Goal: Information Seeking & Learning: Learn about a topic

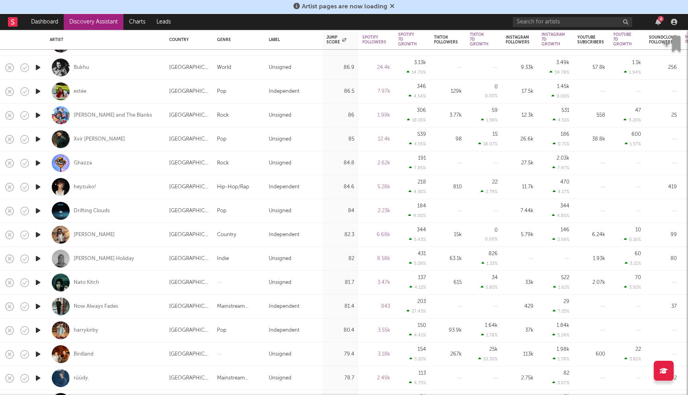
click at [393, 5] on icon at bounding box center [392, 6] width 5 height 6
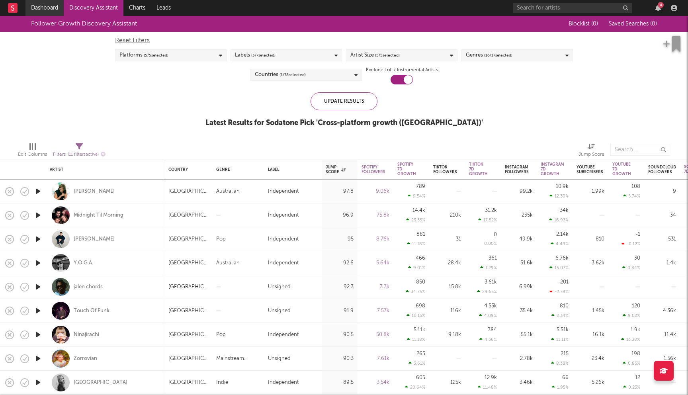
click at [42, 8] on link "Dashboard" at bounding box center [44, 8] width 38 height 16
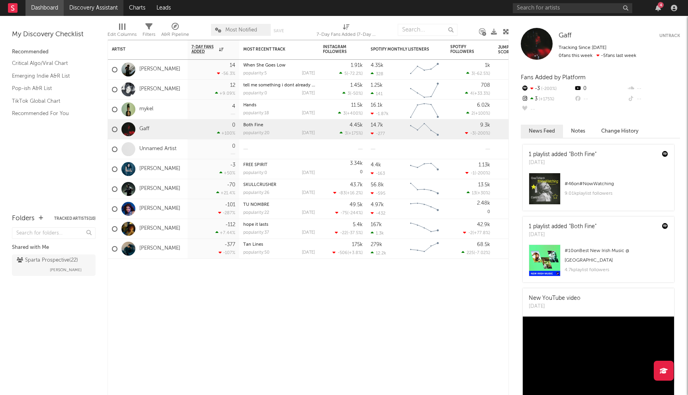
click at [93, 5] on link "Discovery Assistant" at bounding box center [94, 8] width 60 height 16
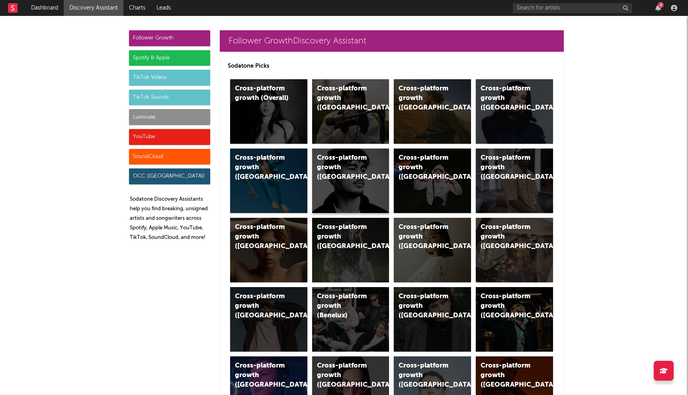
click at [361, 166] on div "Cross-platform growth (New Zealand)" at bounding box center [344, 167] width 54 height 29
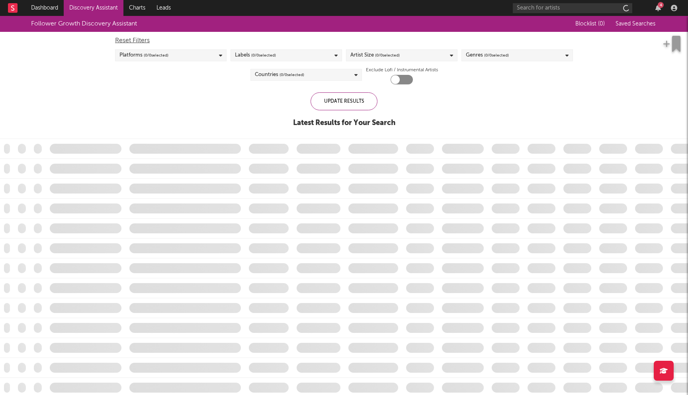
checkbox input "true"
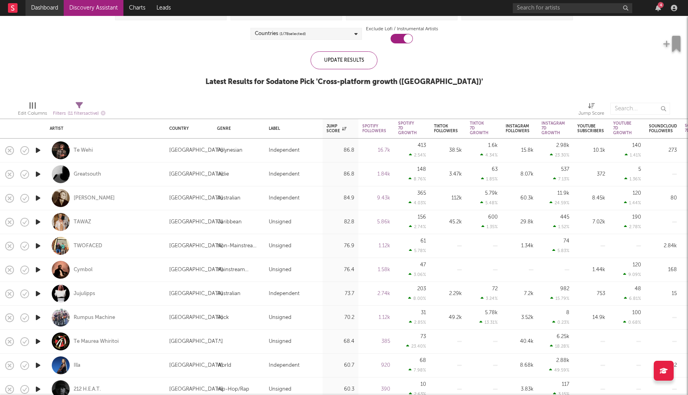
click at [46, 8] on link "Dashboard" at bounding box center [44, 8] width 38 height 16
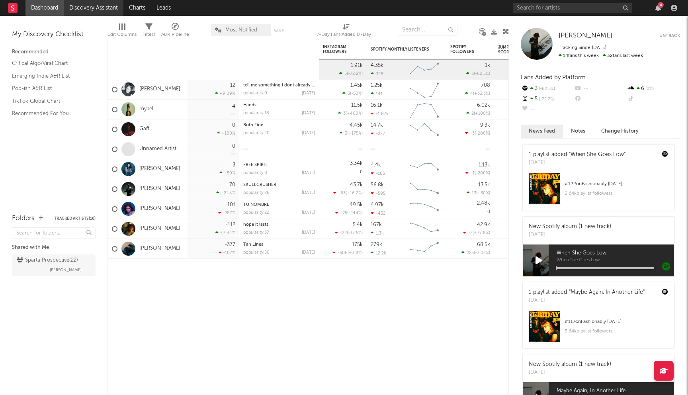
click at [90, 8] on link "Discovery Assistant" at bounding box center [94, 8] width 60 height 16
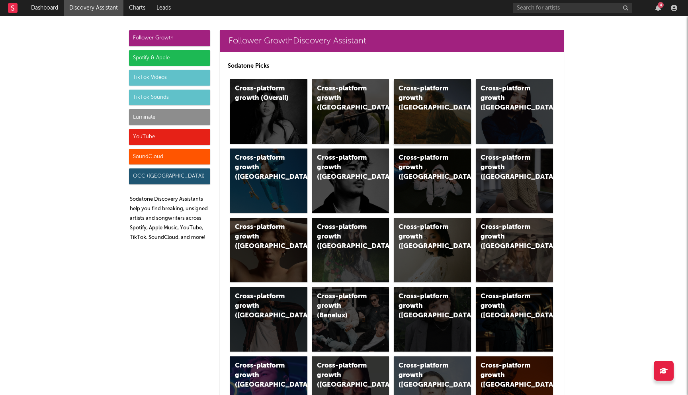
click at [433, 109] on div "Cross-platform growth (US)" at bounding box center [432, 111] width 77 height 64
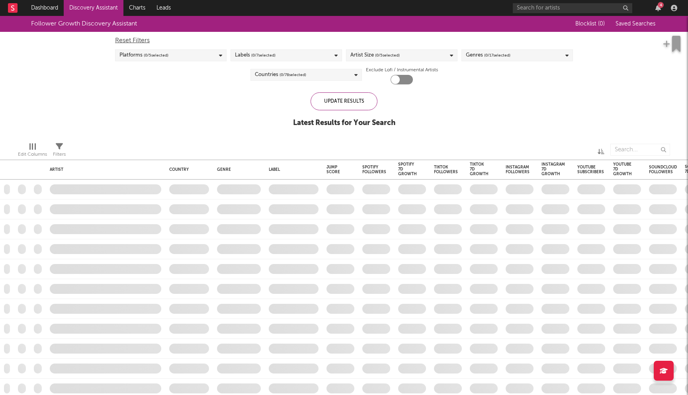
checkbox input "true"
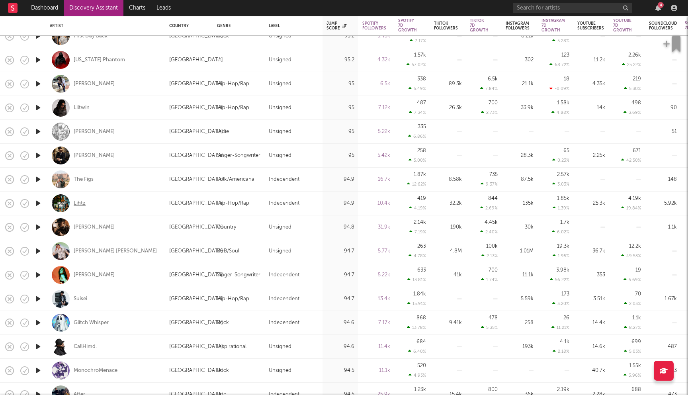
click at [78, 203] on div "Lihtz" at bounding box center [80, 203] width 12 height 7
click at [80, 179] on div "The Figs" at bounding box center [84, 179] width 20 height 7
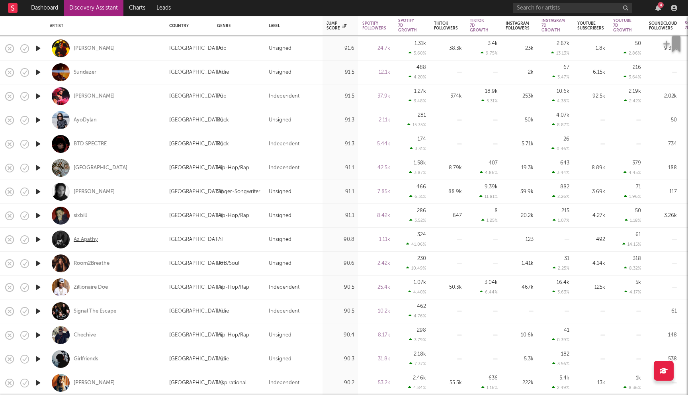
click at [91, 240] on div "Az Apathy" at bounding box center [86, 239] width 24 height 7
click at [88, 142] on div "BTD SPECTRE" at bounding box center [90, 144] width 33 height 7
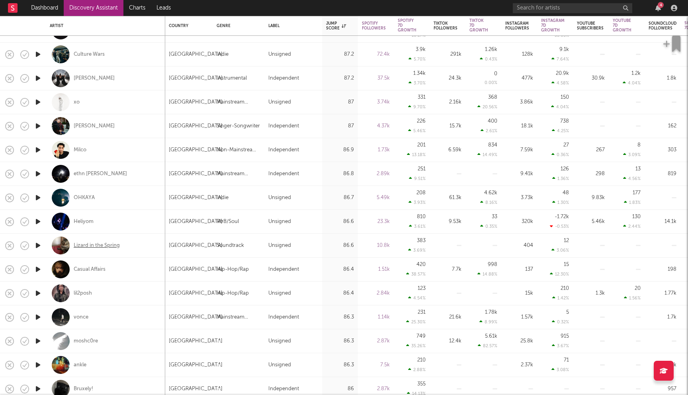
click at [101, 244] on div "Lizard in the Spring" at bounding box center [97, 245] width 46 height 7
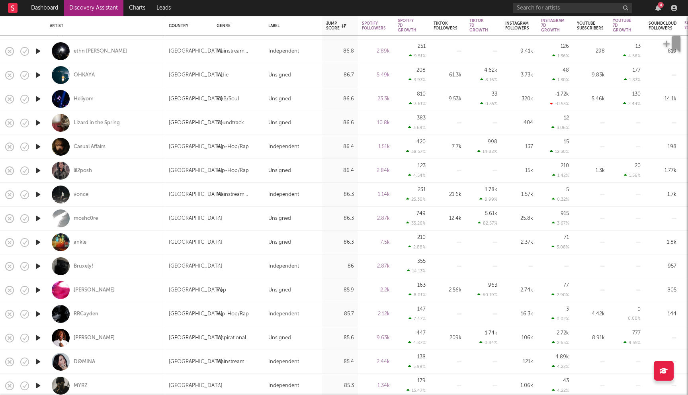
click at [92, 288] on div "Chase Djuan" at bounding box center [94, 290] width 41 height 7
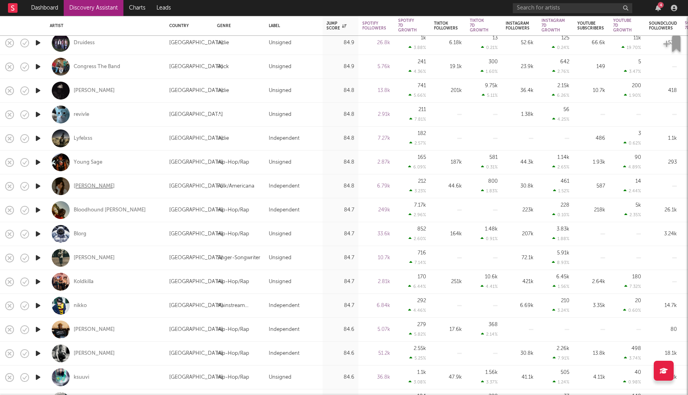
click at [87, 185] on div "Sierra Carson" at bounding box center [94, 186] width 41 height 7
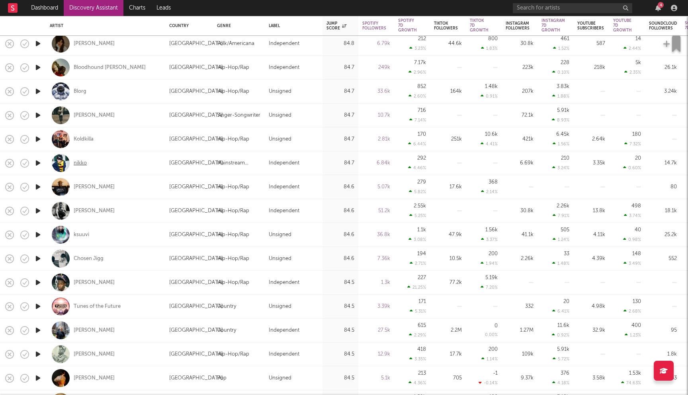
click at [83, 163] on div "nikko" at bounding box center [80, 163] width 13 height 7
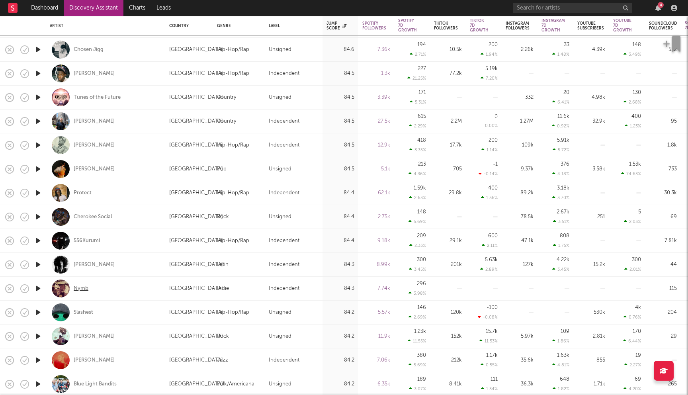
click at [80, 287] on div "Nymb" at bounding box center [81, 288] width 15 height 7
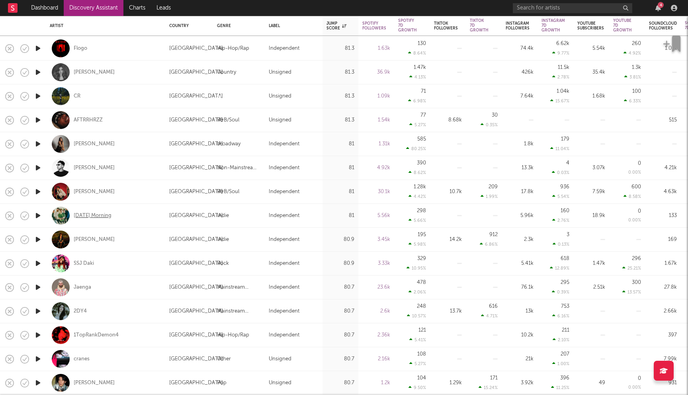
click at [100, 214] on div "Sunday Morning" at bounding box center [93, 215] width 38 height 7
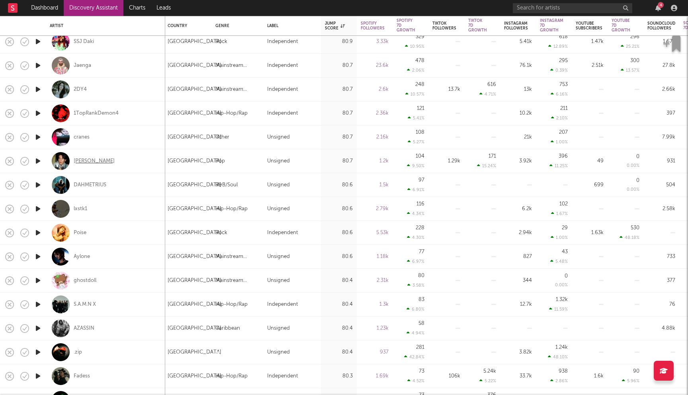
click at [90, 163] on div "Jacob Daley" at bounding box center [94, 161] width 41 height 7
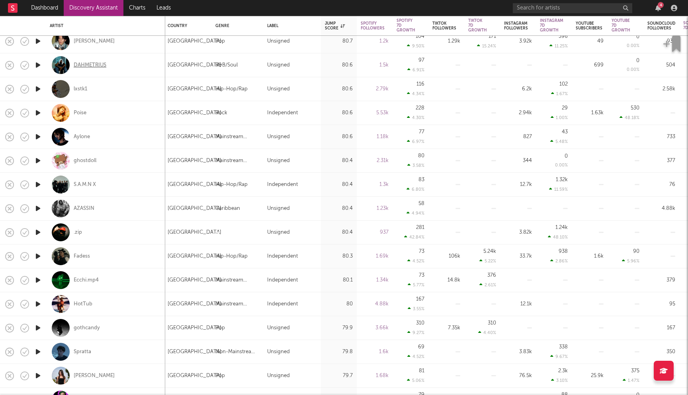
click at [101, 66] on div "DAHMETRIUS" at bounding box center [90, 65] width 33 height 7
click at [80, 114] on div "Poise" at bounding box center [80, 112] width 13 height 7
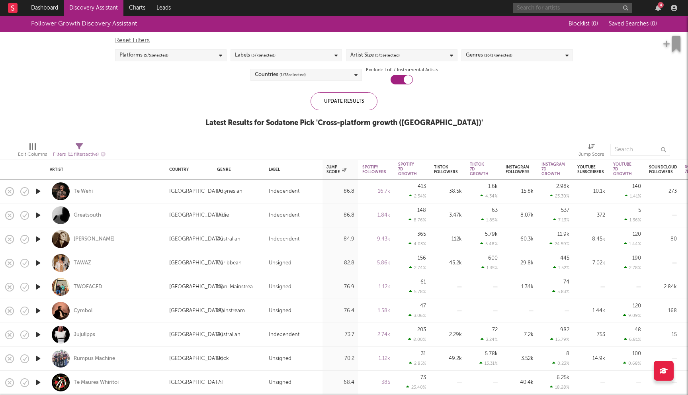
click at [529, 8] on input "text" at bounding box center [572, 8] width 119 height 10
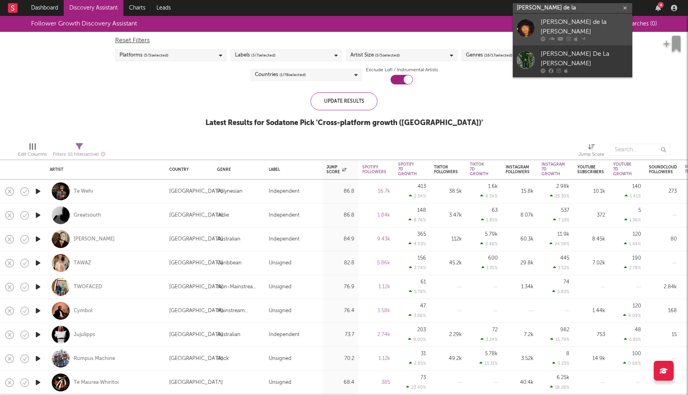
type input "brent de la"
click at [559, 23] on div "Brent de la Cruz" at bounding box center [585, 27] width 88 height 19
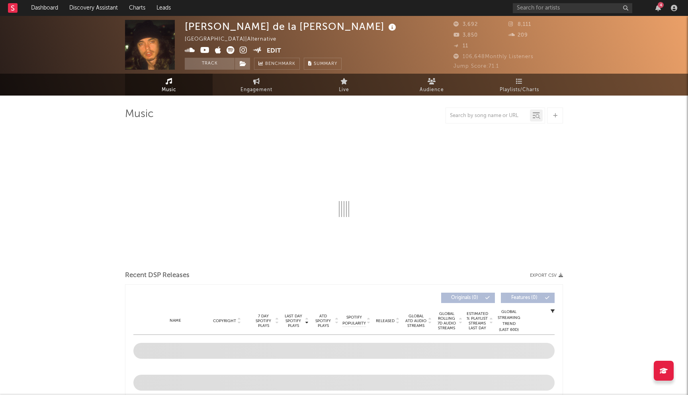
select select "6m"
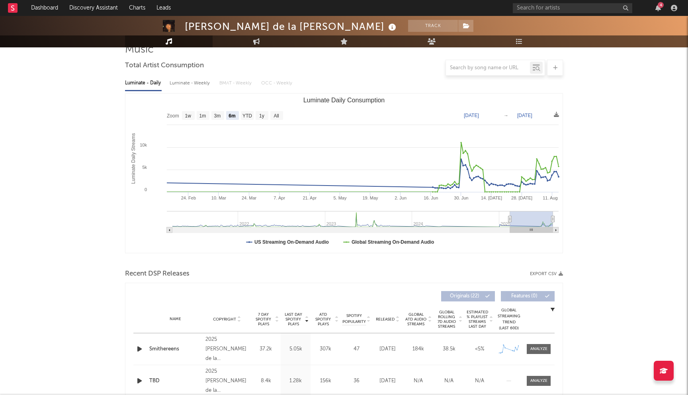
scroll to position [186, 0]
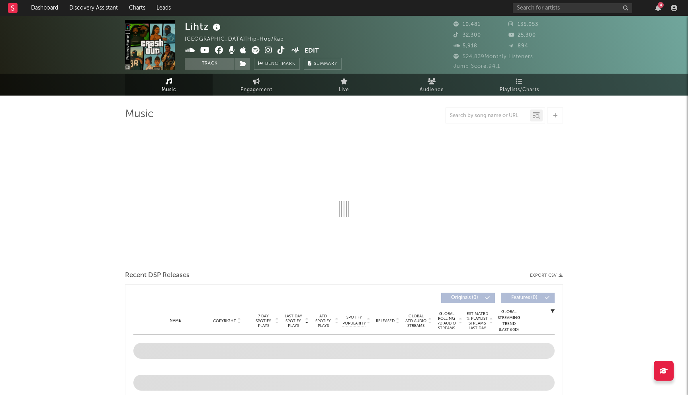
select select "6m"
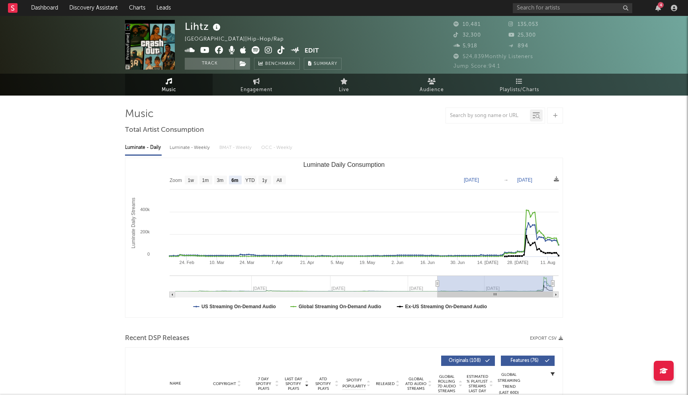
click at [268, 49] on icon at bounding box center [269, 50] width 8 height 8
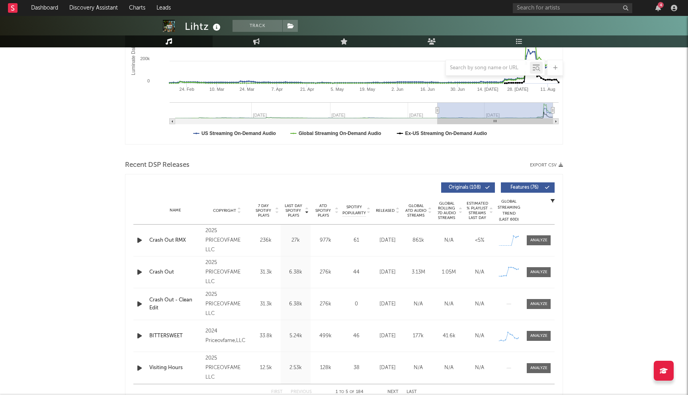
scroll to position [204, 0]
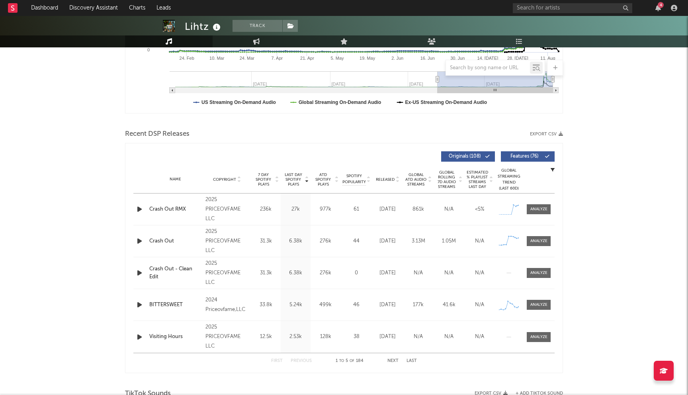
click at [142, 209] on icon "button" at bounding box center [139, 209] width 8 height 10
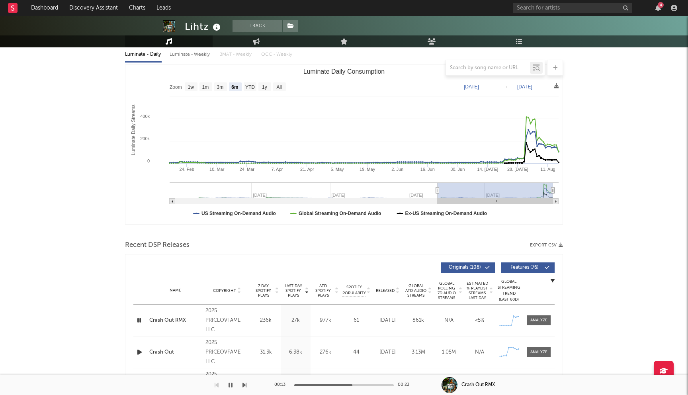
scroll to position [21, 0]
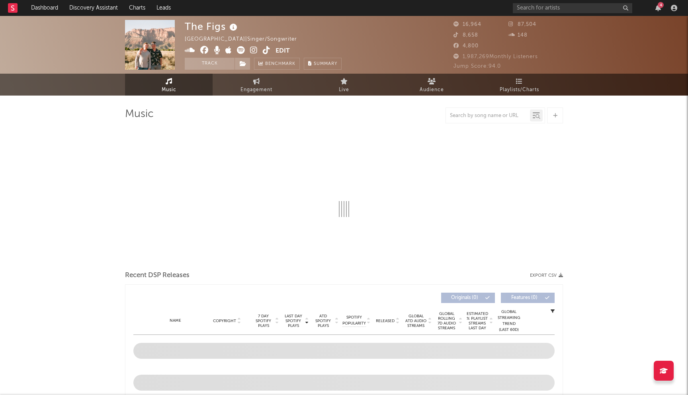
select select "6m"
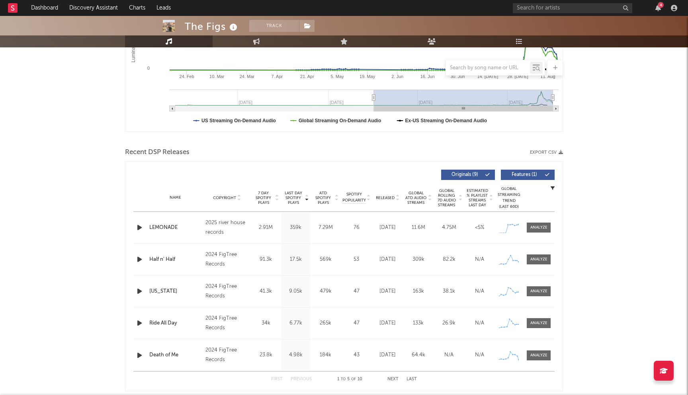
scroll to position [188, 0]
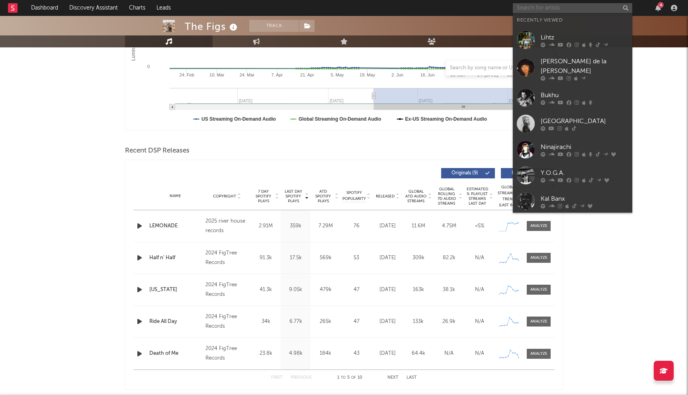
click at [542, 4] on input "text" at bounding box center [572, 8] width 119 height 10
type input "5"
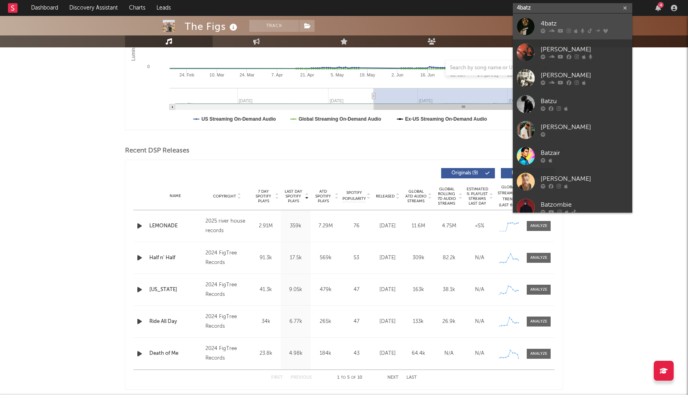
type input "4batz"
click at [566, 27] on div "4batz" at bounding box center [585, 24] width 88 height 10
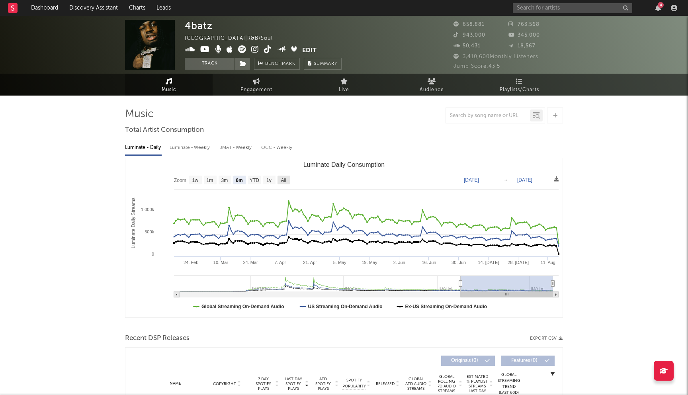
click at [284, 178] on text "All" at bounding box center [283, 181] width 5 height 6
select select "All"
type input "2023-08-14"
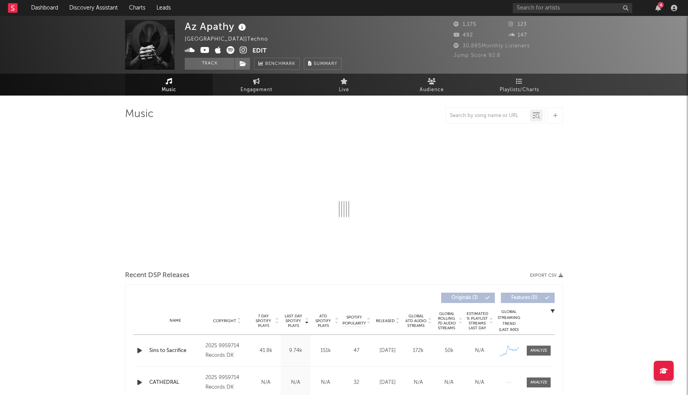
select select "1w"
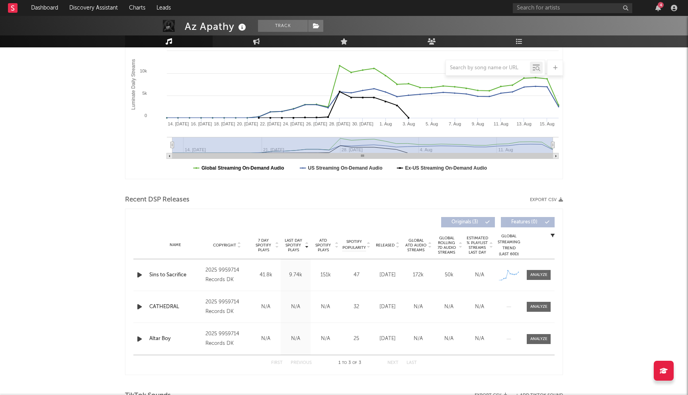
scroll to position [164, 0]
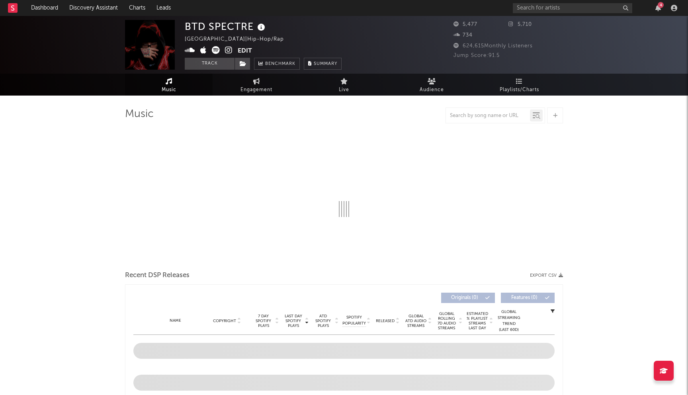
select select "6m"
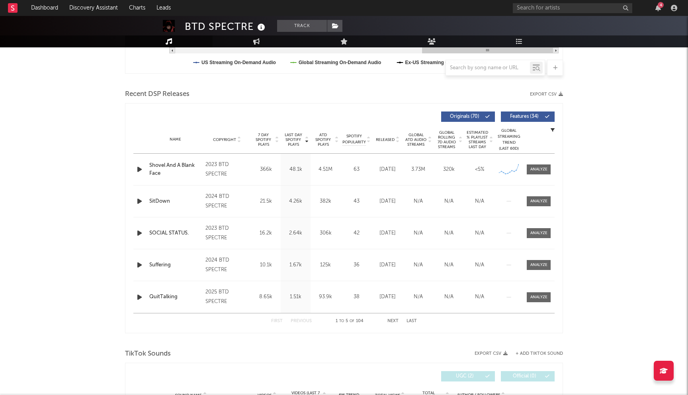
scroll to position [269, 0]
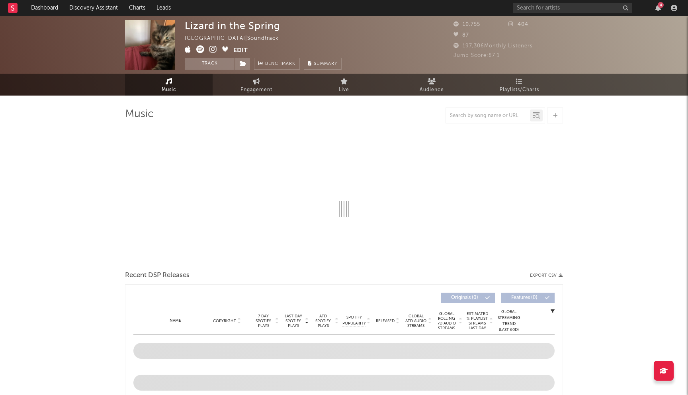
select select "6m"
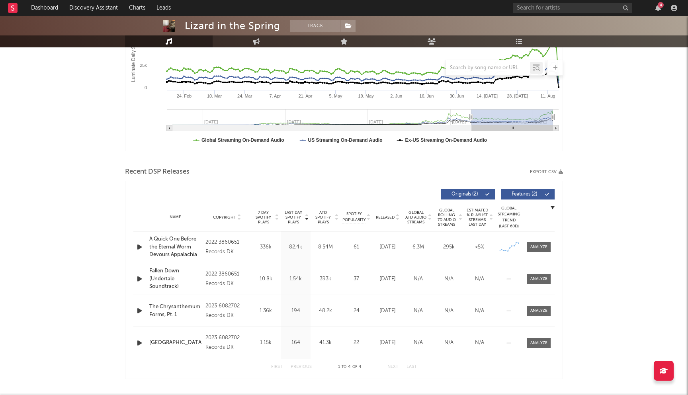
scroll to position [157, 0]
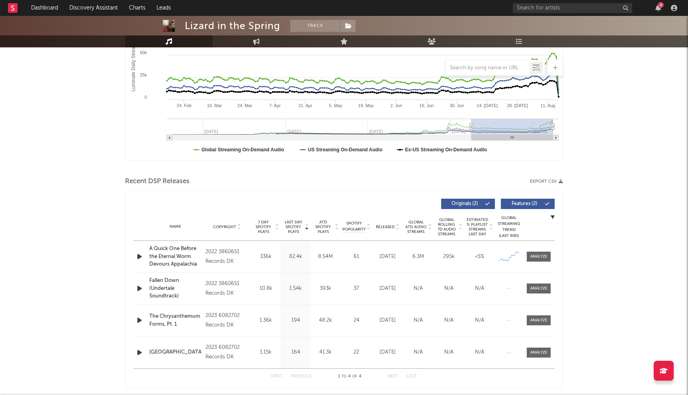
click at [137, 257] on icon "button" at bounding box center [139, 257] width 8 height 10
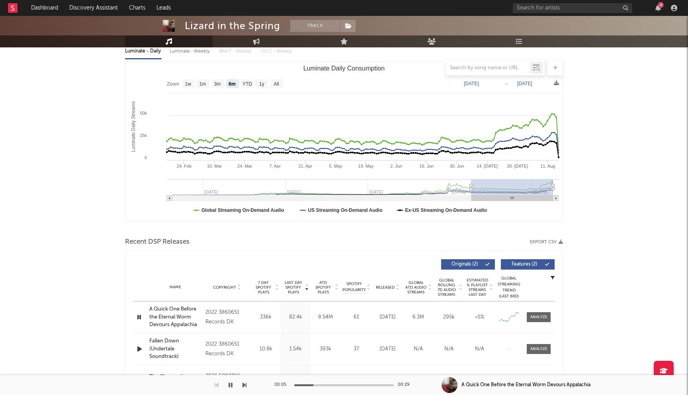
scroll to position [101, 0]
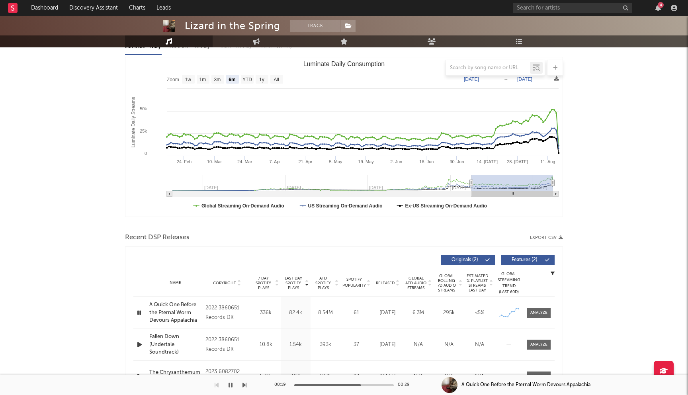
click at [139, 312] on icon "button" at bounding box center [139, 313] width 8 height 10
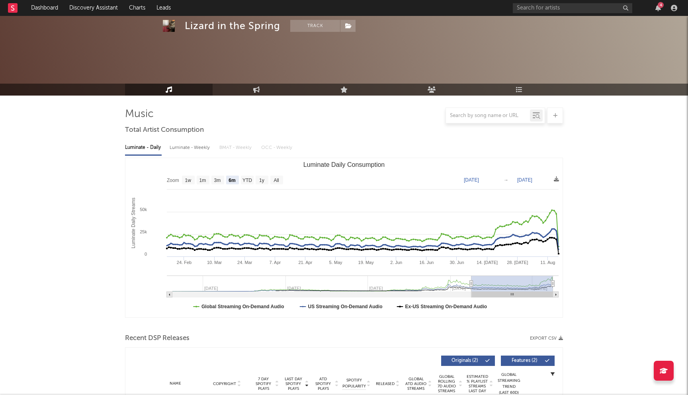
scroll to position [174, 0]
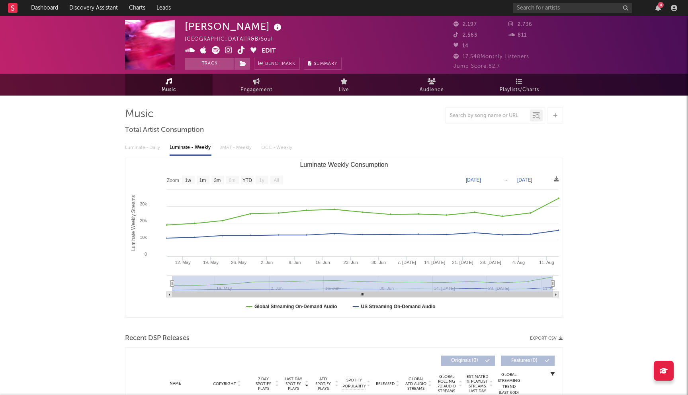
select select "1w"
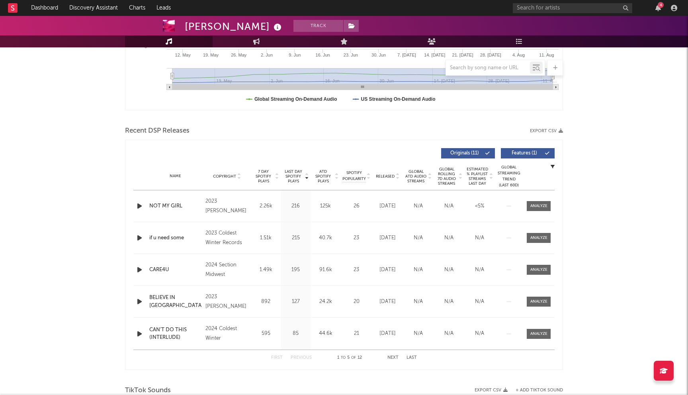
scroll to position [276, 0]
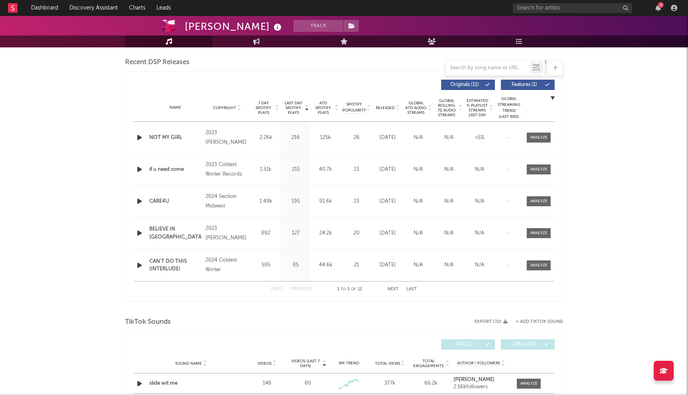
drag, startPoint x: 372, startPoint y: 173, endPoint x: 381, endPoint y: 323, distance: 150.3
click at [381, 323] on div "Music Total Artist Consumption Luminate - Daily Luminate - Weekly BMAT - Weekly…" at bounding box center [344, 317] width 438 height 971
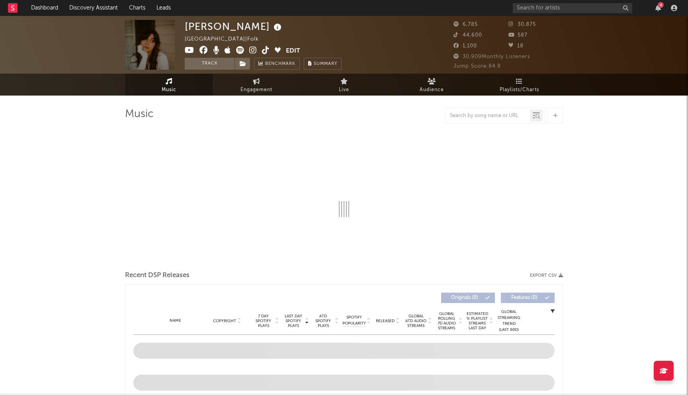
select select "6m"
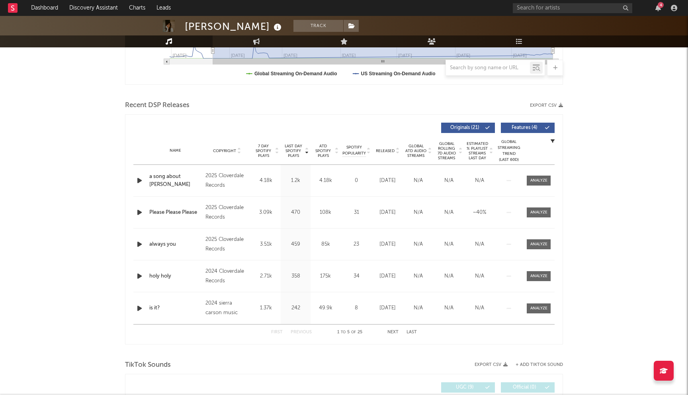
scroll to position [211, 0]
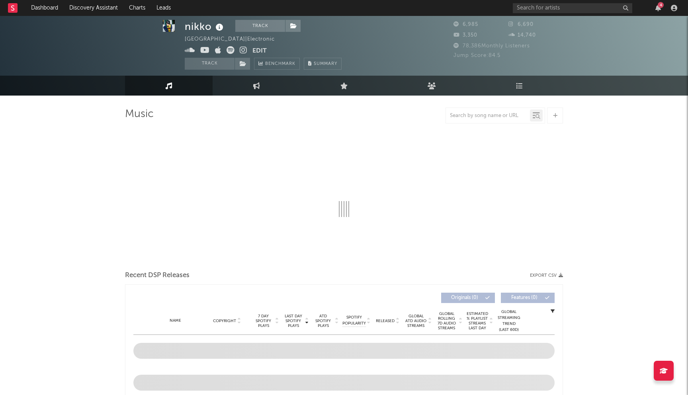
scroll to position [198, 0]
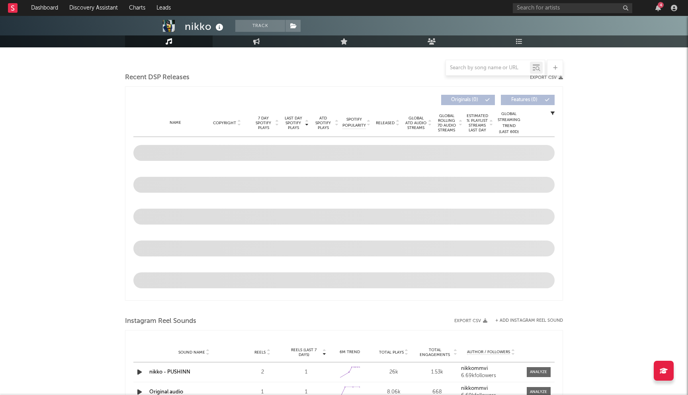
select select "6m"
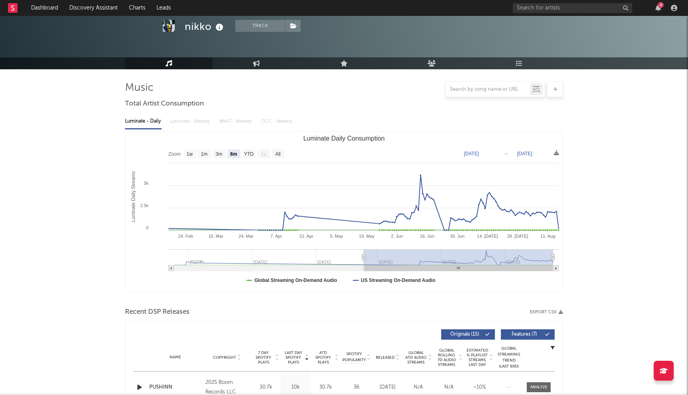
scroll to position [0, 0]
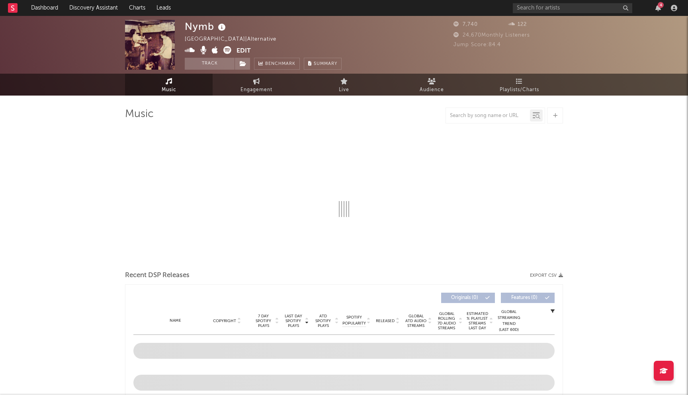
select select "1w"
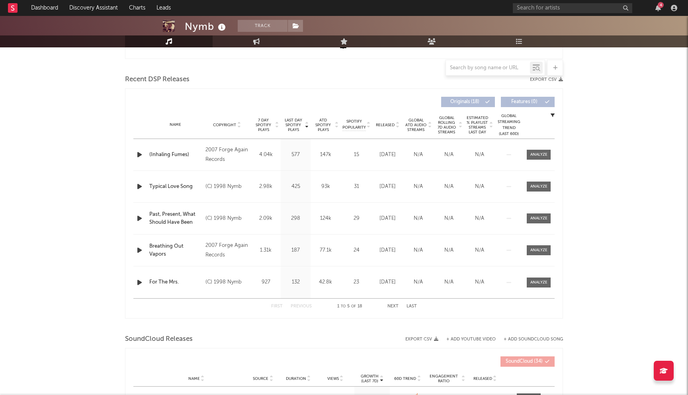
scroll to position [313, 0]
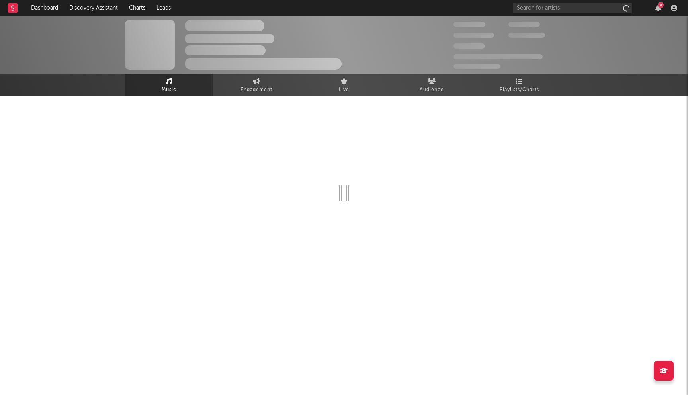
select select "6m"
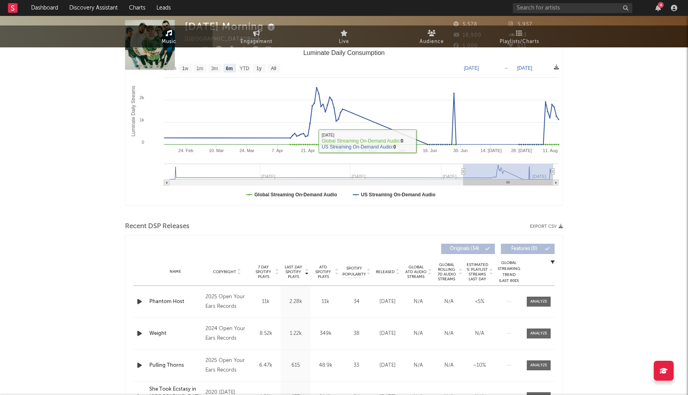
scroll to position [223, 0]
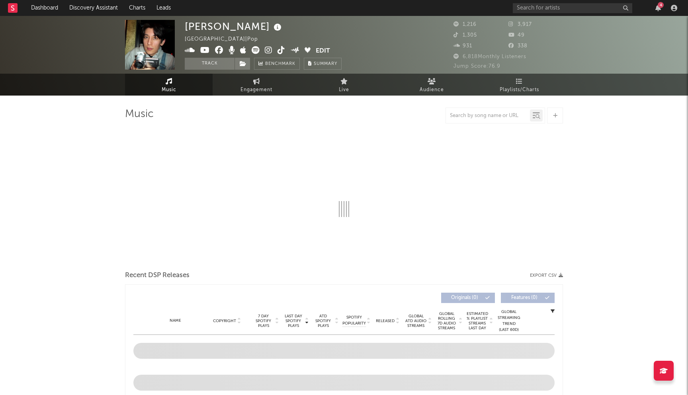
select select "6m"
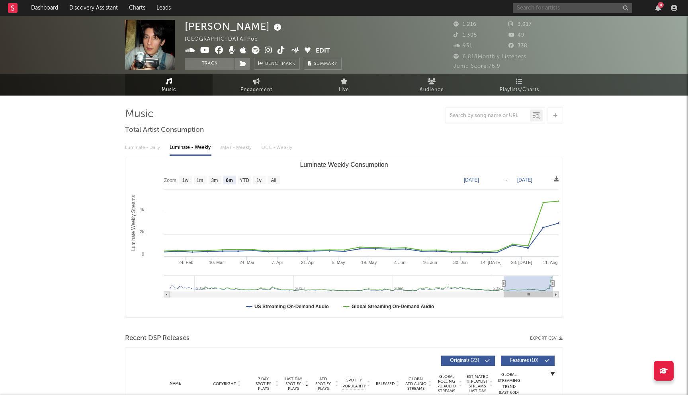
click at [557, 9] on input "text" at bounding box center [572, 8] width 119 height 10
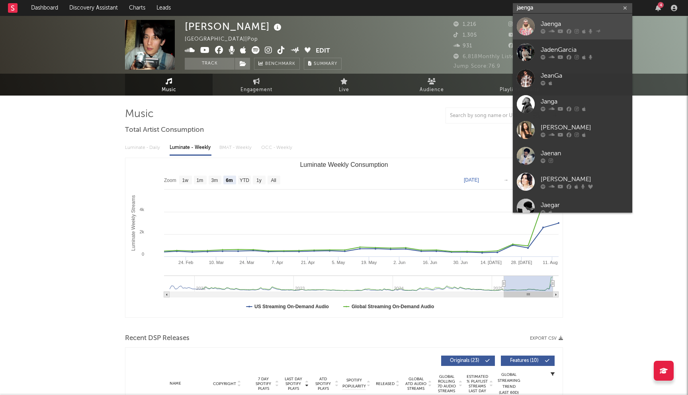
type input "jaenga"
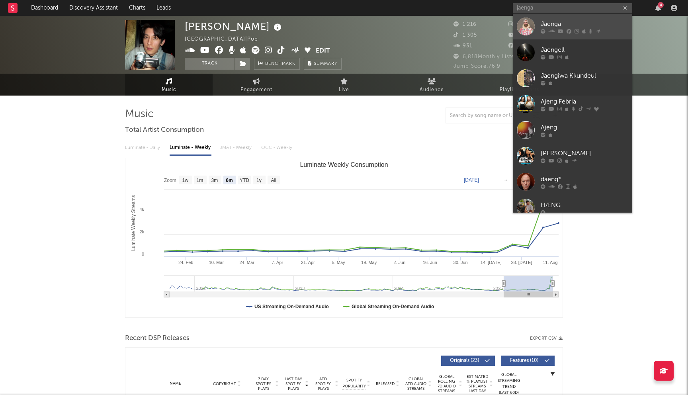
click at [546, 27] on div "Jaenga" at bounding box center [585, 24] width 88 height 10
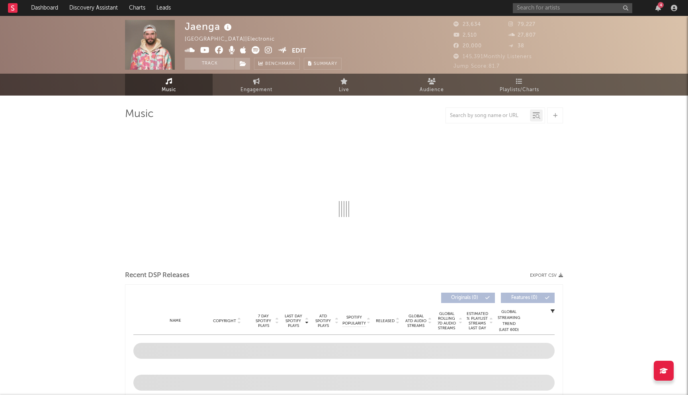
select select "6m"
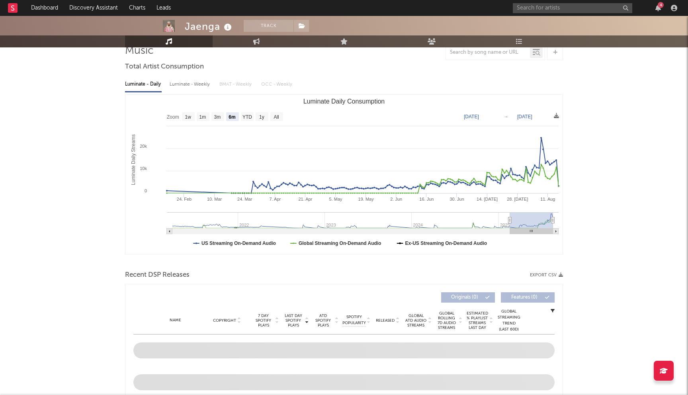
scroll to position [5, 0]
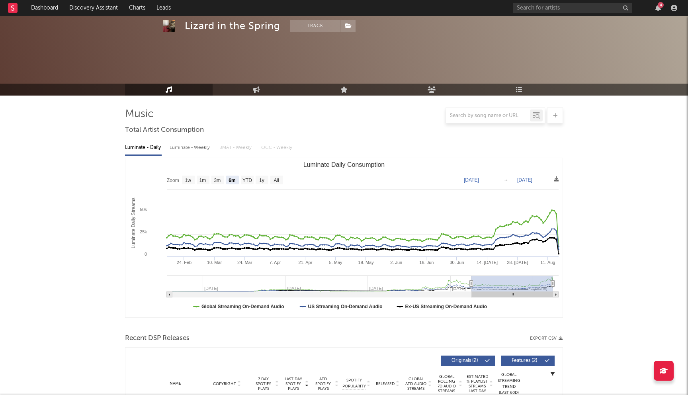
select select "6m"
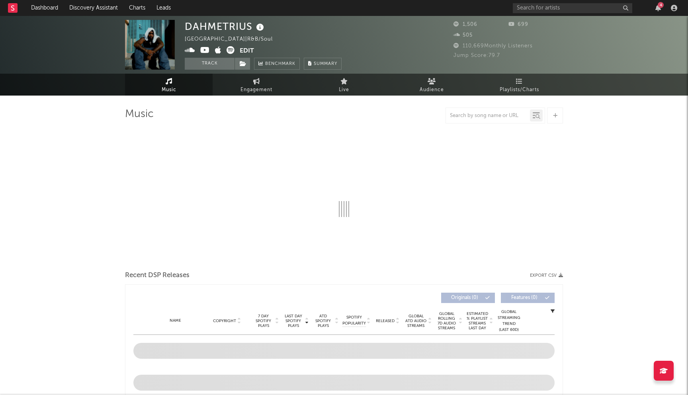
select select "1w"
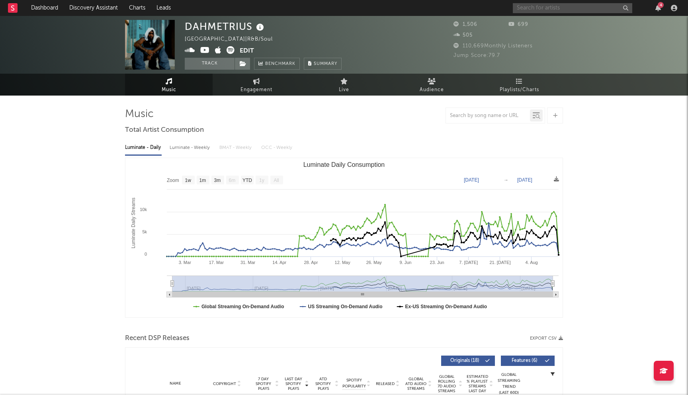
click at [528, 3] on input "text" at bounding box center [572, 8] width 119 height 10
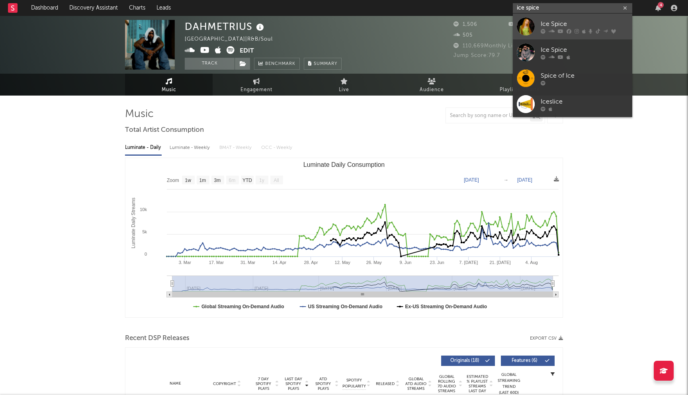
type input "ice spice"
click at [544, 21] on div "Ice Spice" at bounding box center [585, 24] width 88 height 10
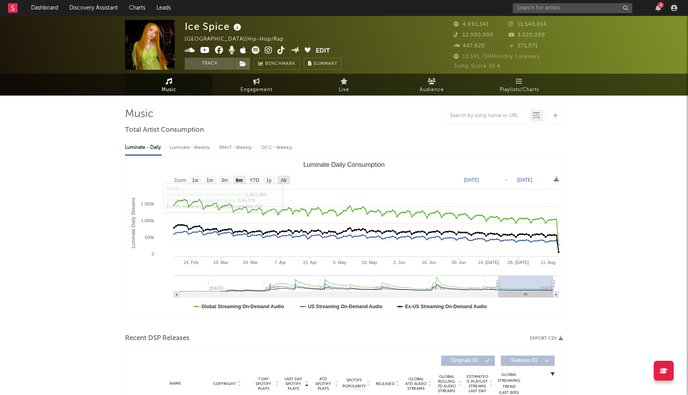
click at [283, 179] on text "All" at bounding box center [283, 181] width 5 height 6
select select "All"
type input "2022-03-27"
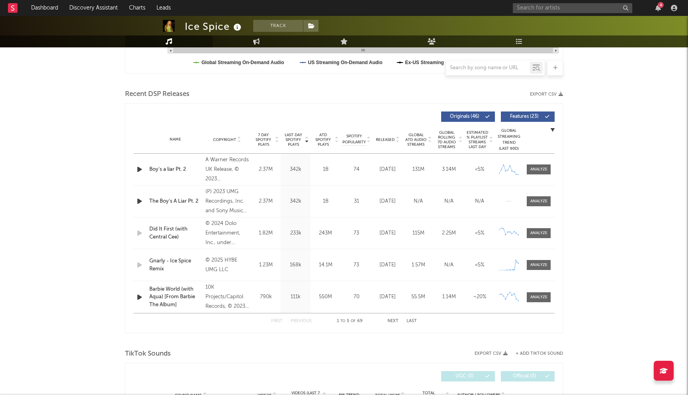
scroll to position [281, 0]
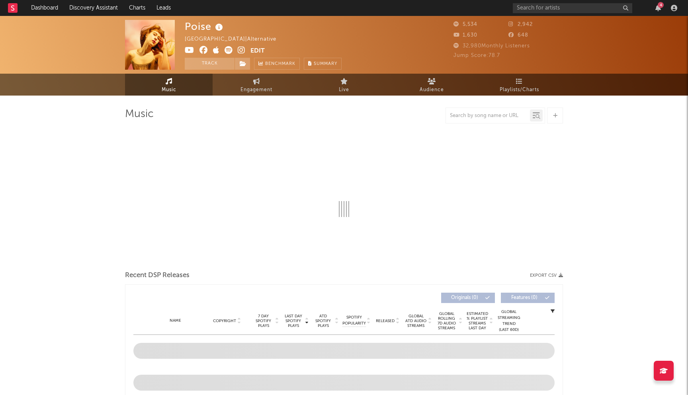
select select "1w"
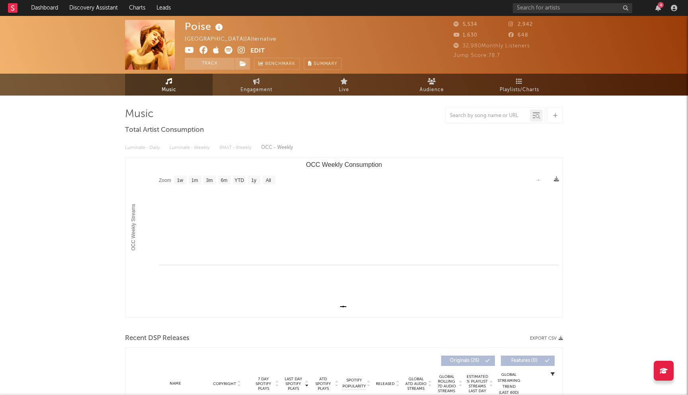
click at [238, 52] on icon at bounding box center [242, 50] width 8 height 8
